Goal: Register for event/course

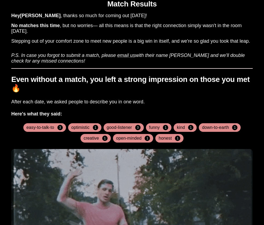
scroll to position [18, 0]
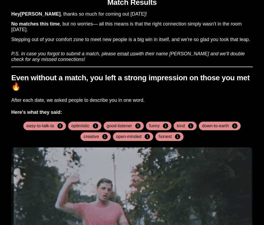
click at [176, 104] on div "Even without a match, you left a strong impression on those you met 🔥 After eac…" at bounding box center [131, 177] width 241 height 221
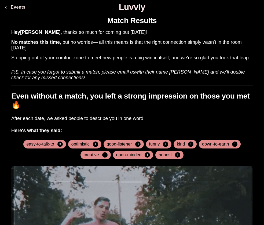
scroll to position [0, 0]
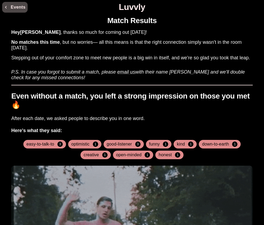
click at [11, 5] on button "Events" at bounding box center [14, 7] width 25 height 11
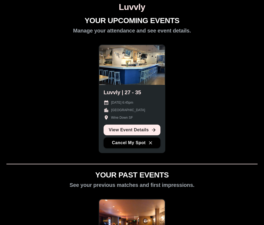
click at [134, 69] on div at bounding box center [131, 65] width 65 height 40
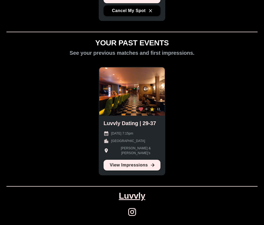
scroll to position [132, 0]
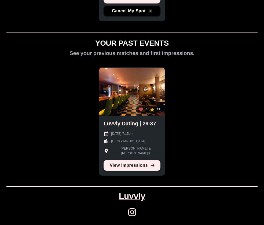
click at [147, 165] on link "View Impressions" at bounding box center [132, 165] width 57 height 11
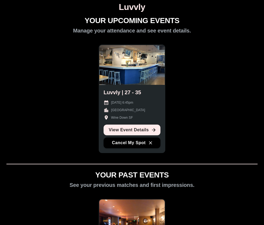
scroll to position [0, 0]
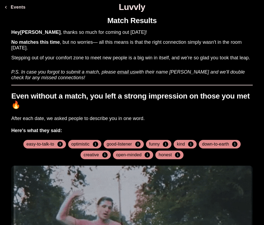
click at [9, 5] on button "Events" at bounding box center [14, 7] width 25 height 11
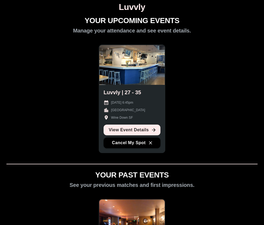
click at [176, 104] on div "YOUR UPCOMING EVENTS Manage your attendance and see event details. Luvvly | 27 …" at bounding box center [132, 185] width 260 height 338
click at [180, 112] on div "YOUR UPCOMING EVENTS Manage your attendance and see event details. Luvvly | 27 …" at bounding box center [132, 185] width 260 height 338
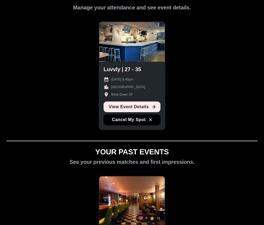
scroll to position [21, 0]
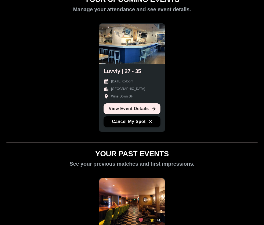
click at [120, 68] on h2 "Luvvly | 27 - 35" at bounding box center [123, 71] width 38 height 6
click at [122, 109] on link "View Event Details" at bounding box center [132, 108] width 57 height 11
click at [73, 34] on div "YOUR UPCOMING EVENTS Manage your attendance and see event details. Luvvly | 27 …" at bounding box center [132, 164] width 260 height 338
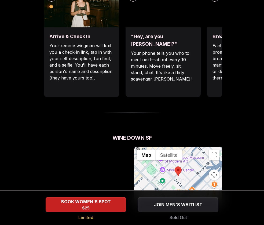
scroll to position [311, 0]
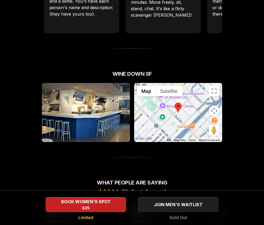
click at [86, 118] on img at bounding box center [86, 112] width 88 height 59
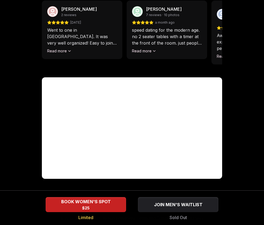
scroll to position [510, 0]
